Goal: Find specific page/section: Find specific page/section

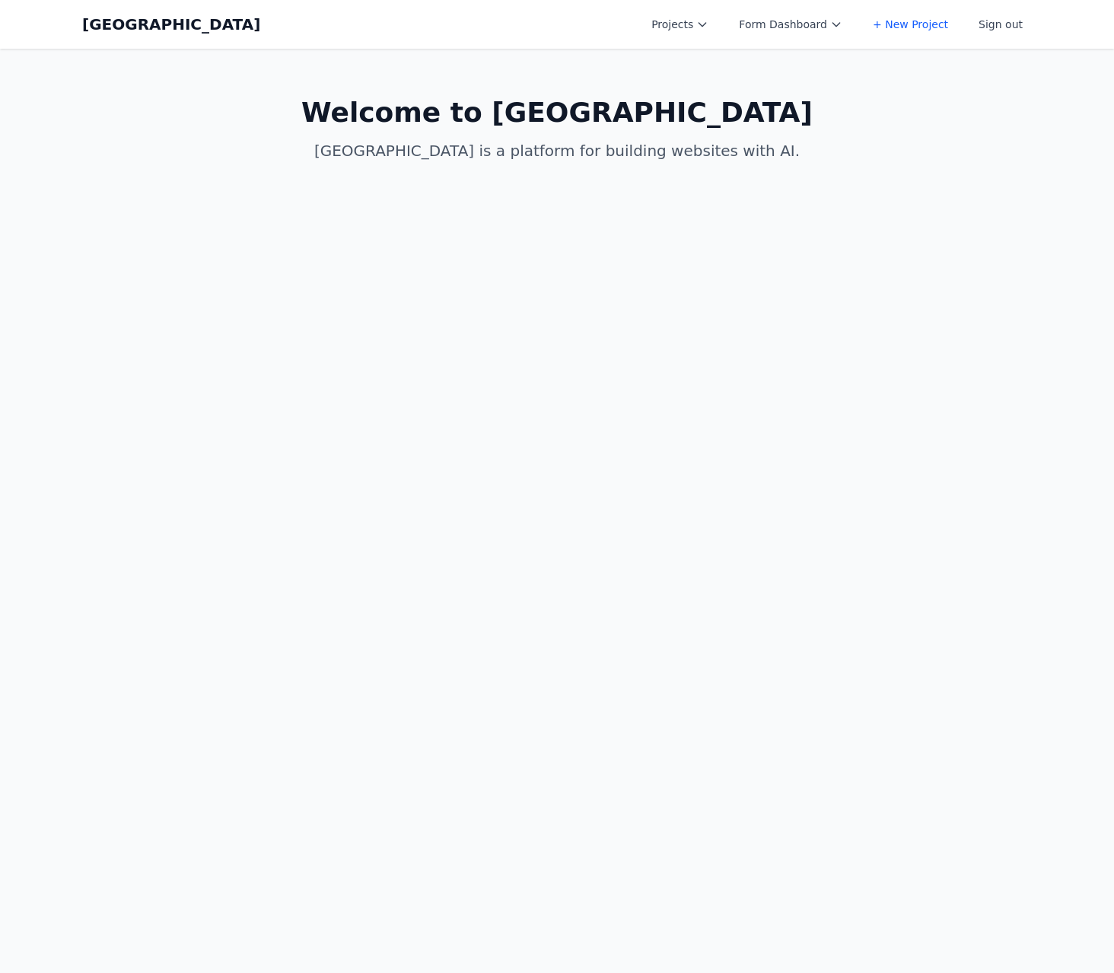
click at [667, 21] on button "Projects" at bounding box center [679, 24] width 75 height 27
click at [677, 60] on link "Albany Physical Therapy" at bounding box center [727, 60] width 170 height 27
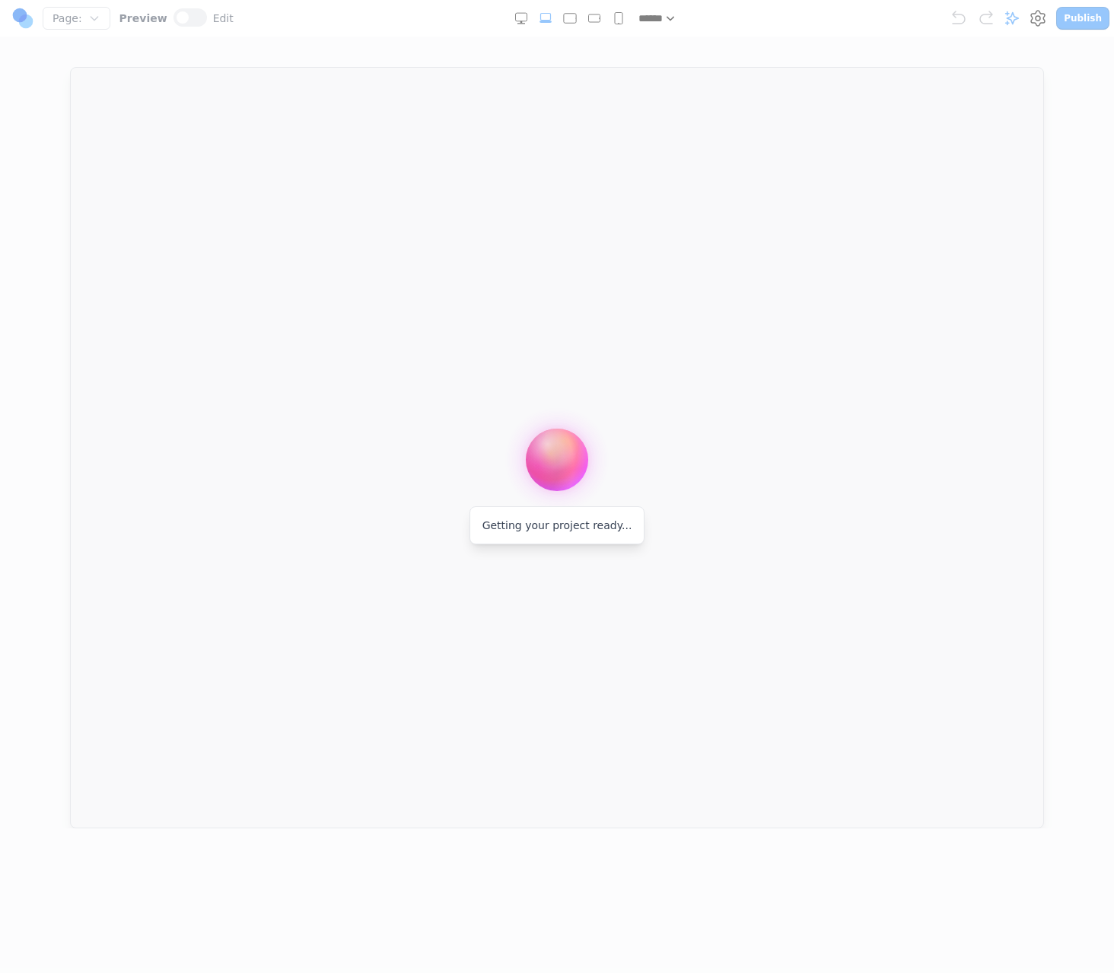
click at [1020, 18] on div at bounding box center [557, 486] width 1114 height 973
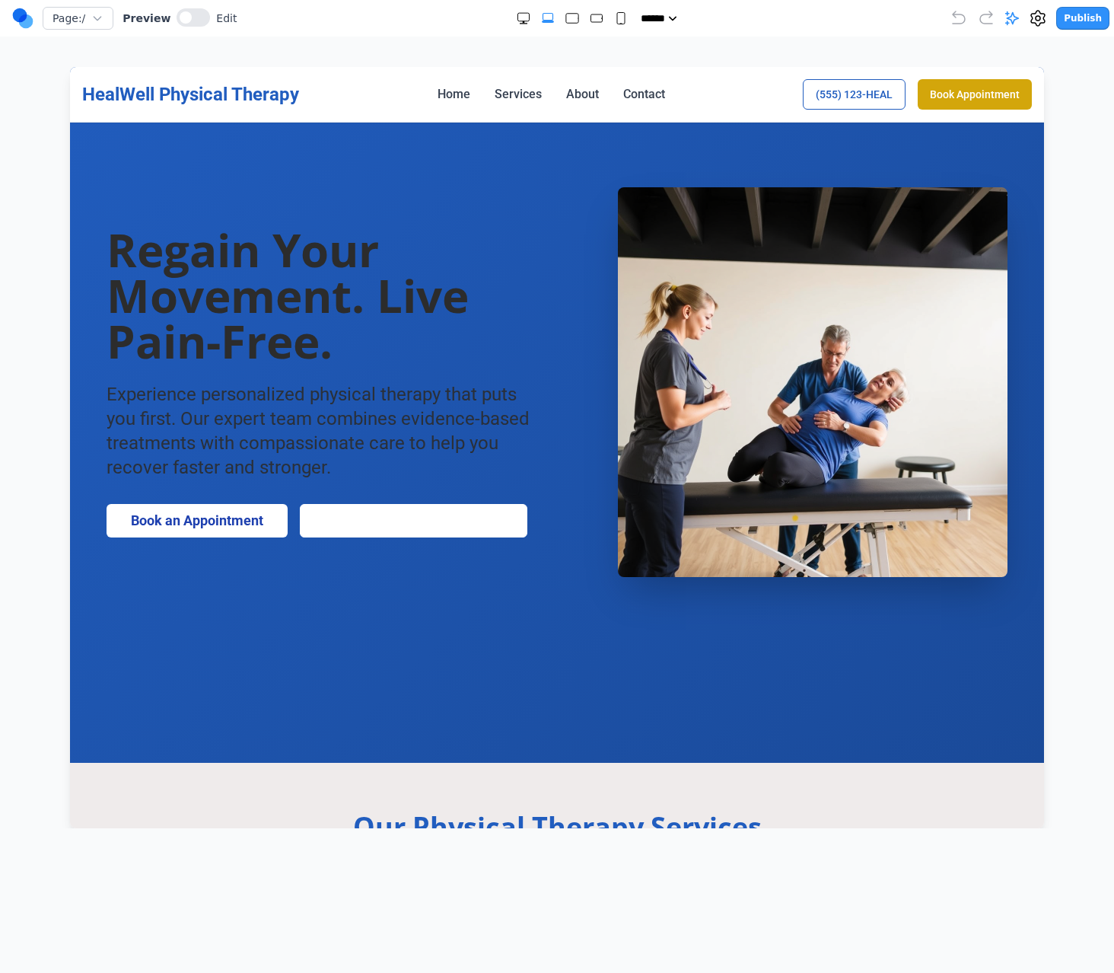
scroll to position [196, 0]
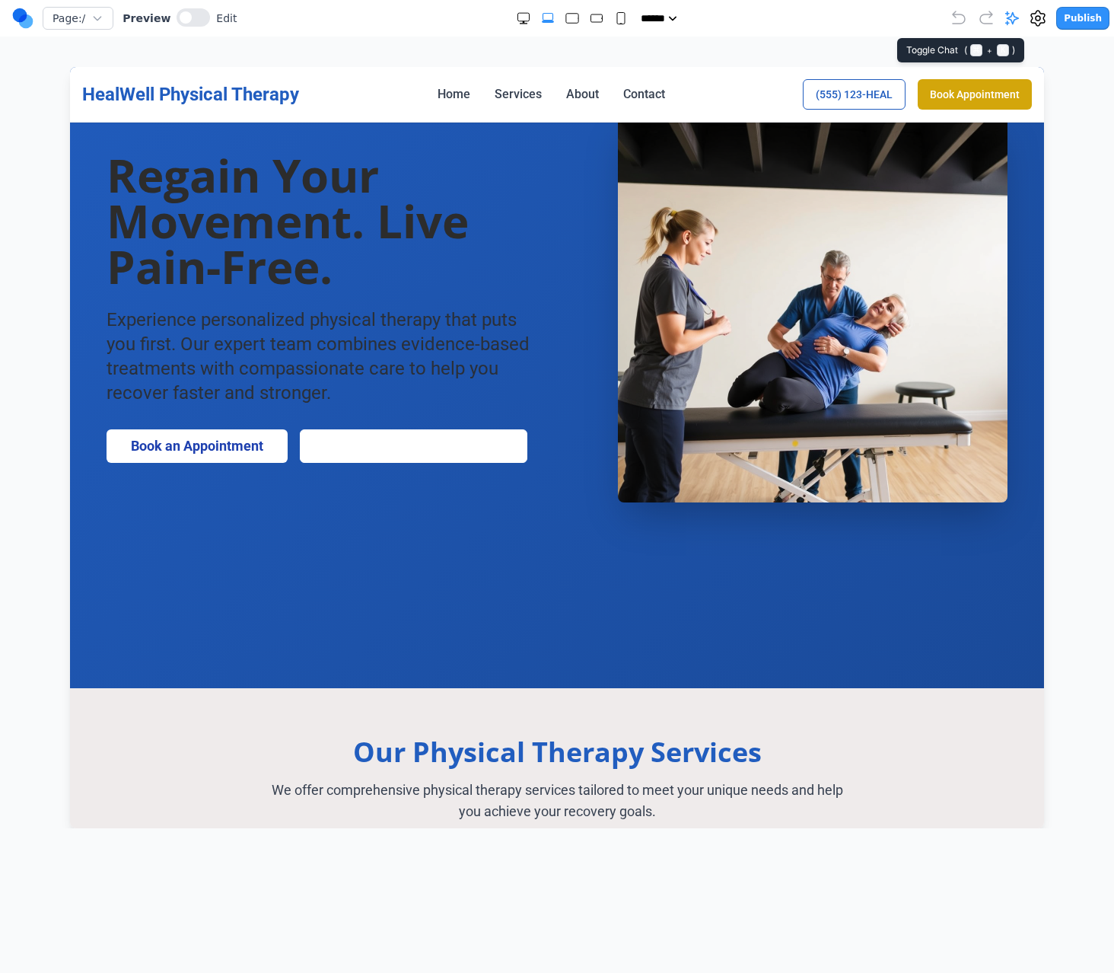
click at [1011, 14] on icon at bounding box center [1012, 18] width 13 height 13
